Goal: Find specific page/section: Find specific page/section

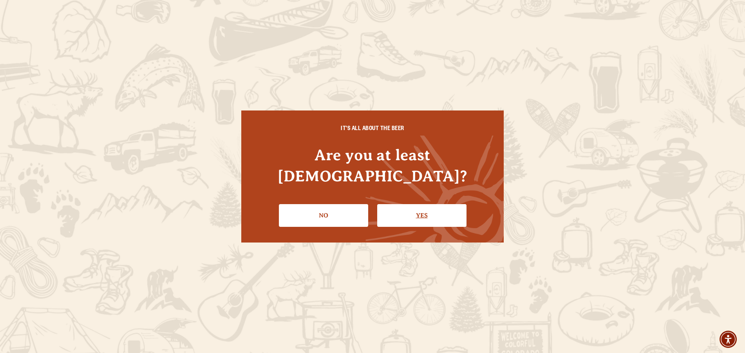
click at [430, 204] on link "Yes" at bounding box center [421, 215] width 89 height 23
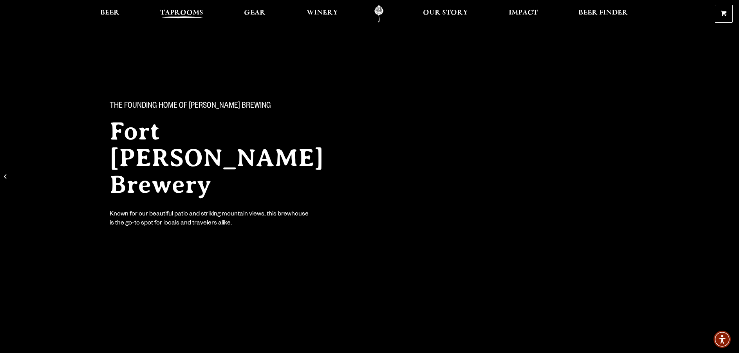
click at [170, 10] on span "Taprooms" at bounding box center [181, 13] width 43 height 6
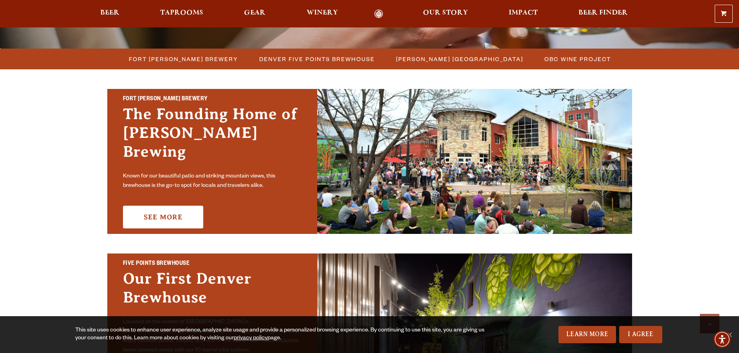
scroll to position [200, 0]
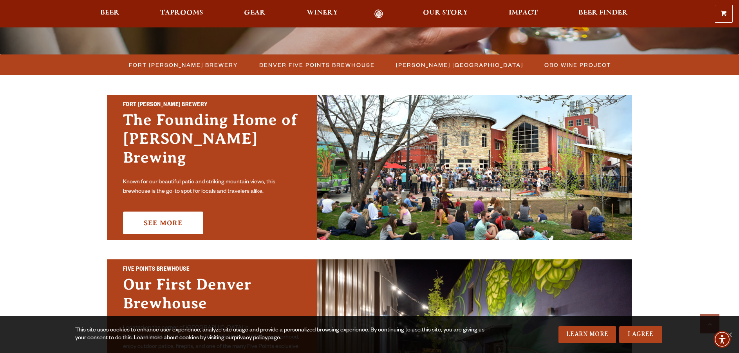
drag, startPoint x: 739, startPoint y: 77, endPoint x: 740, endPoint y: 132, distance: 55.2
click at [159, 213] on link "See More" at bounding box center [163, 222] width 80 height 23
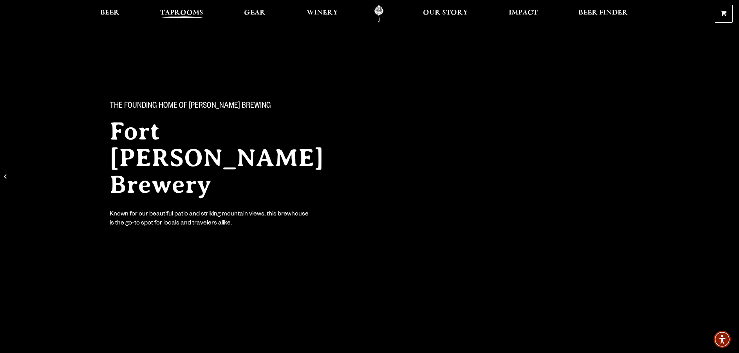
click at [185, 10] on span "Taprooms" at bounding box center [181, 13] width 43 height 6
